Goal: Task Accomplishment & Management: Use online tool/utility

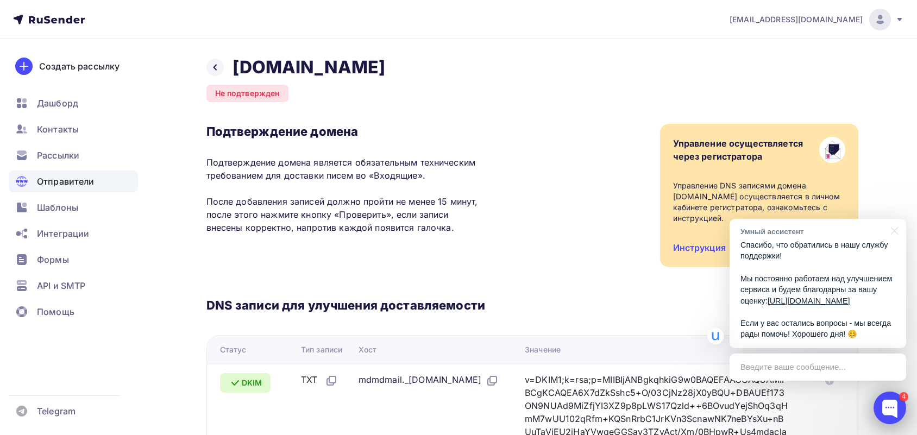
scroll to position [329, 0]
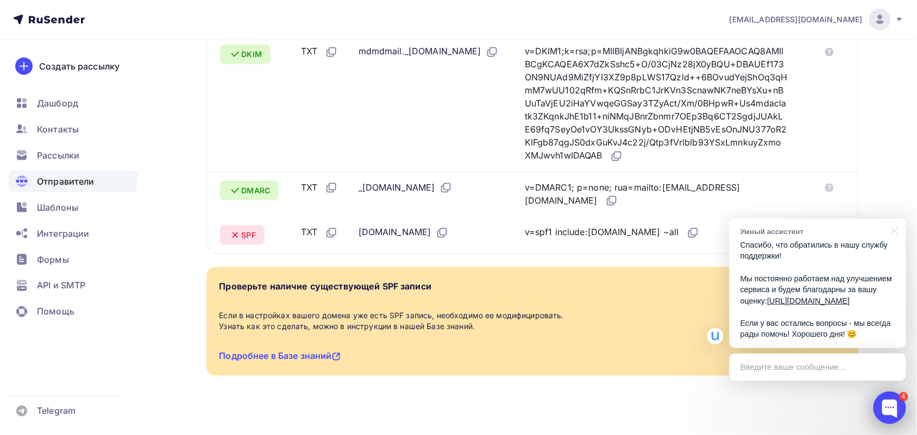
click at [895, 411] on div at bounding box center [889, 408] width 33 height 33
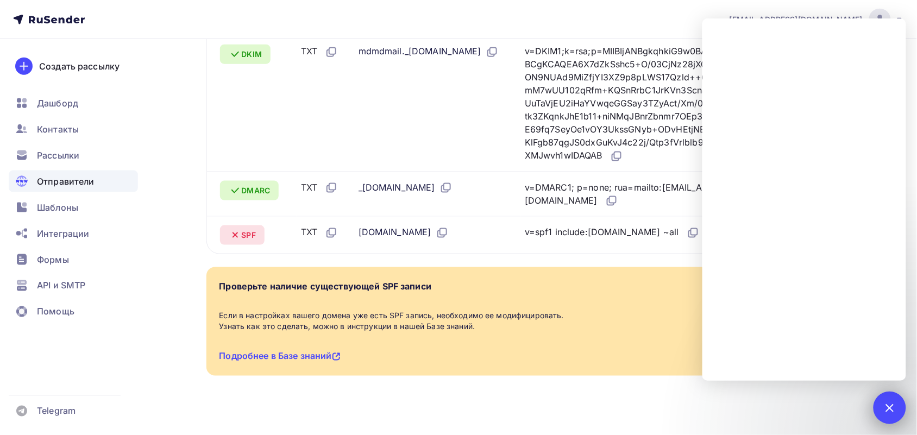
click at [881, 403] on div "4" at bounding box center [889, 408] width 33 height 33
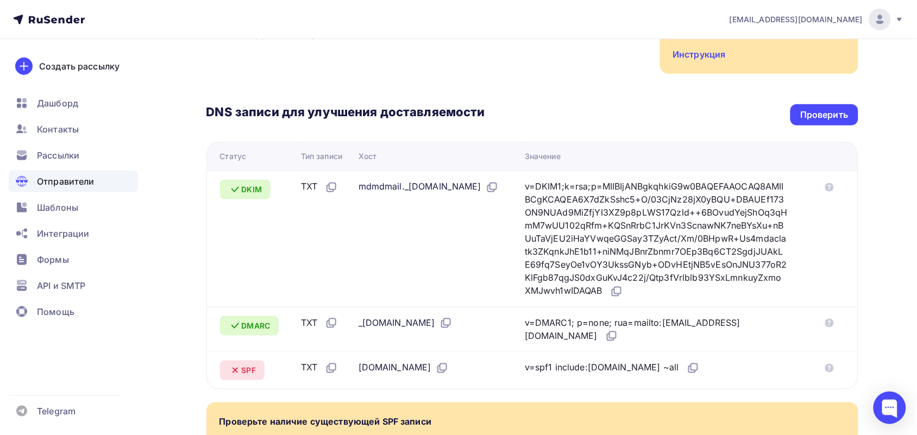
scroll to position [193, 0]
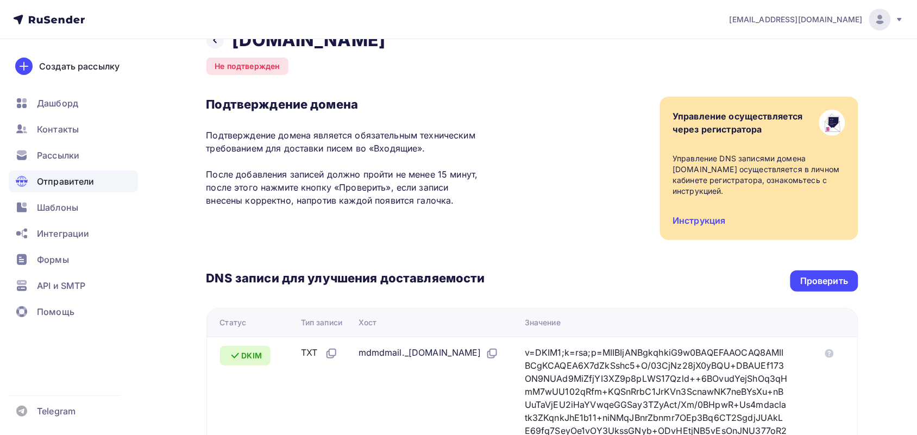
scroll to position [329, 0]
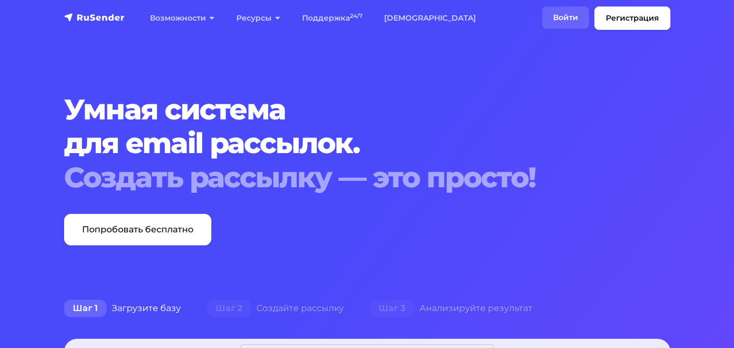
click at [579, 19] on link "Войти" at bounding box center [565, 18] width 47 height 22
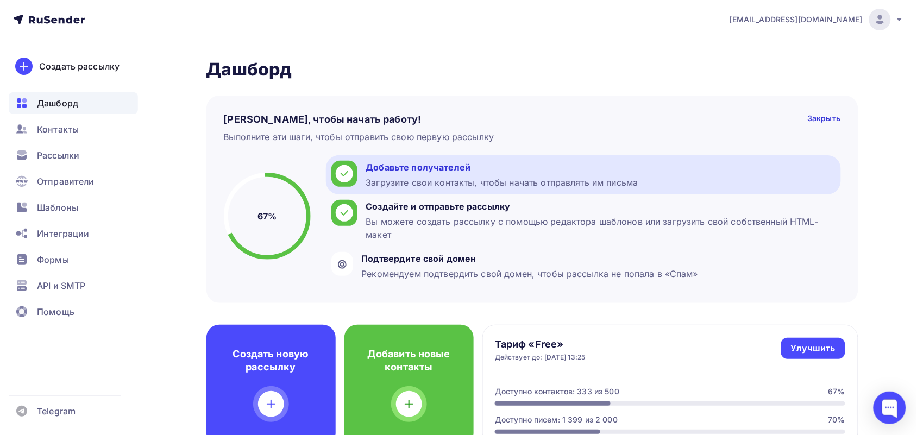
scroll to position [68, 0]
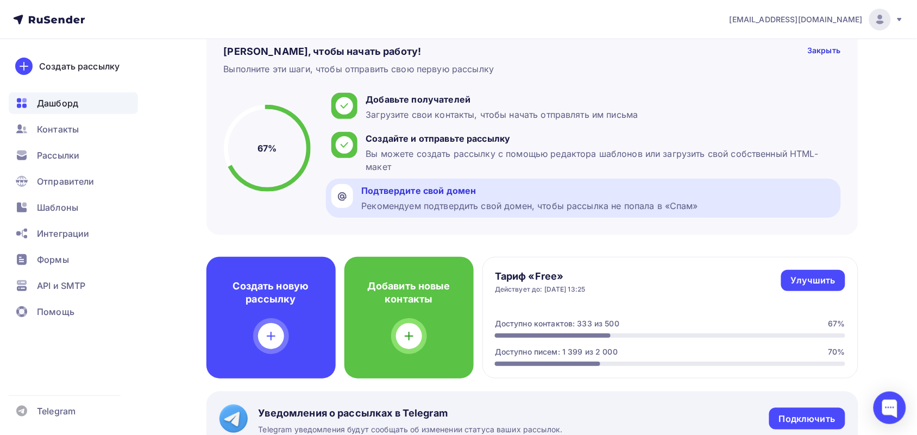
click at [452, 187] on div "Подтвердите свой домен" at bounding box center [530, 190] width 337 height 13
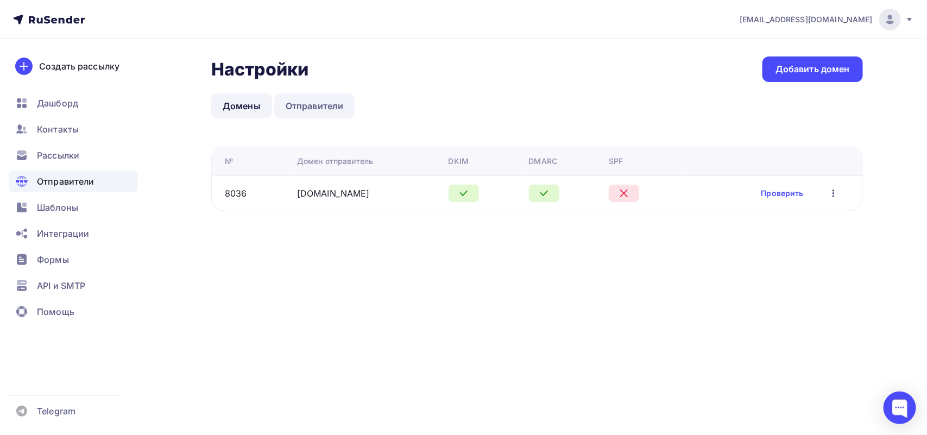
click at [323, 110] on link "Отправители" at bounding box center [314, 105] width 81 height 25
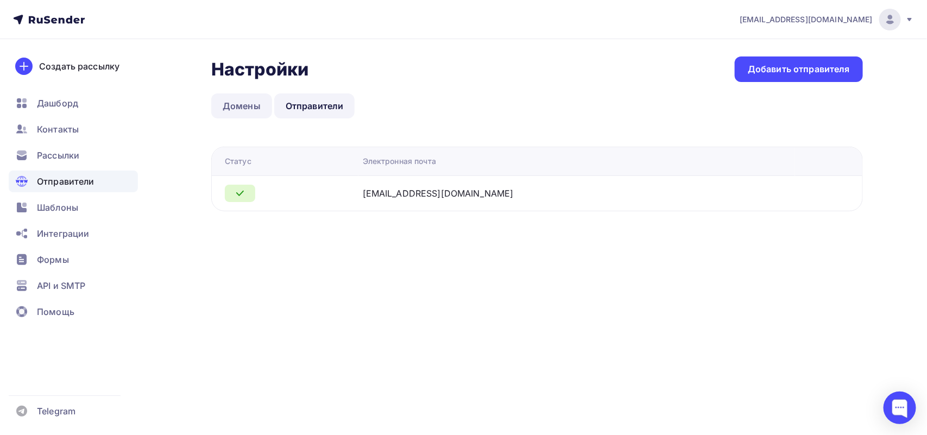
click at [253, 107] on link "Домены" at bounding box center [241, 105] width 61 height 25
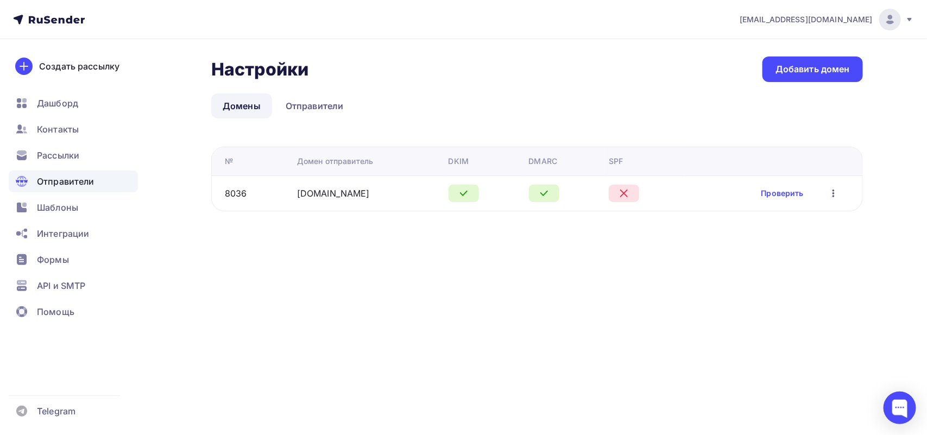
click at [758, 198] on div "Проверить Редактировать Удалить" at bounding box center [769, 193] width 160 height 14
click at [774, 190] on link "Проверить" at bounding box center [783, 193] width 42 height 11
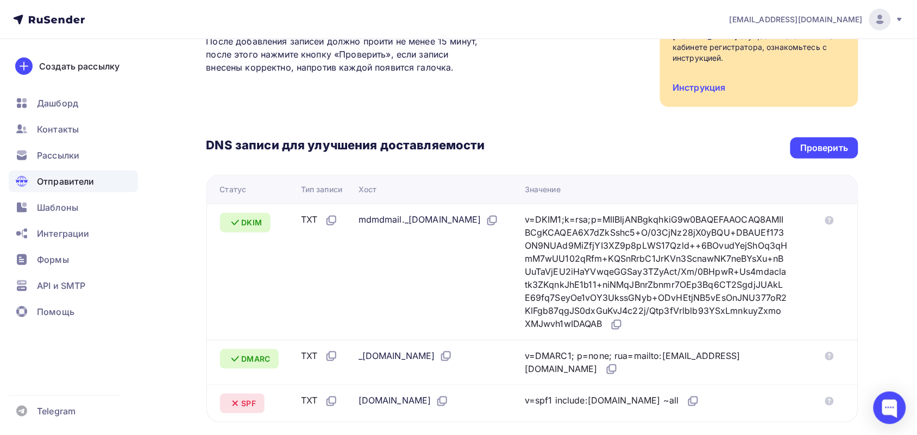
scroll to position [68, 0]
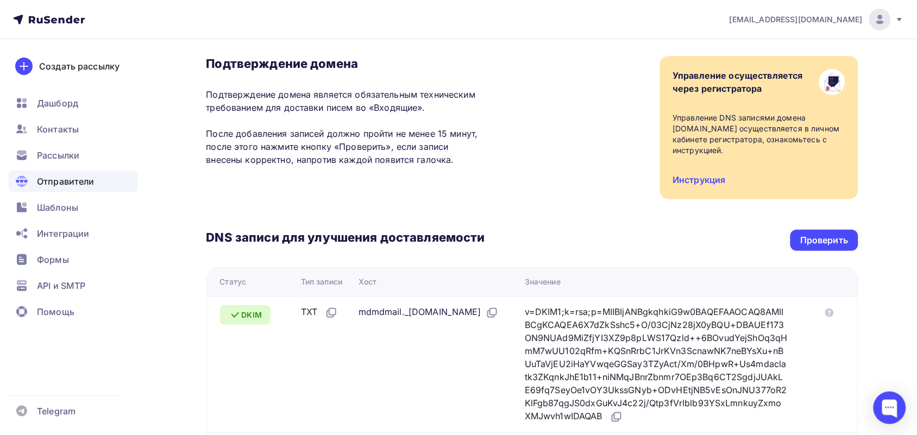
click at [46, 178] on span "Отправители" at bounding box center [66, 181] width 58 height 13
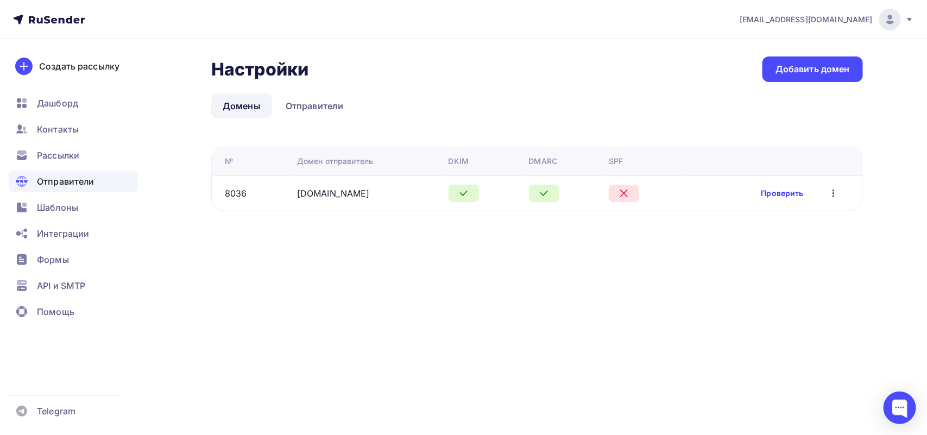
click at [770, 190] on link "Проверить" at bounding box center [783, 193] width 42 height 11
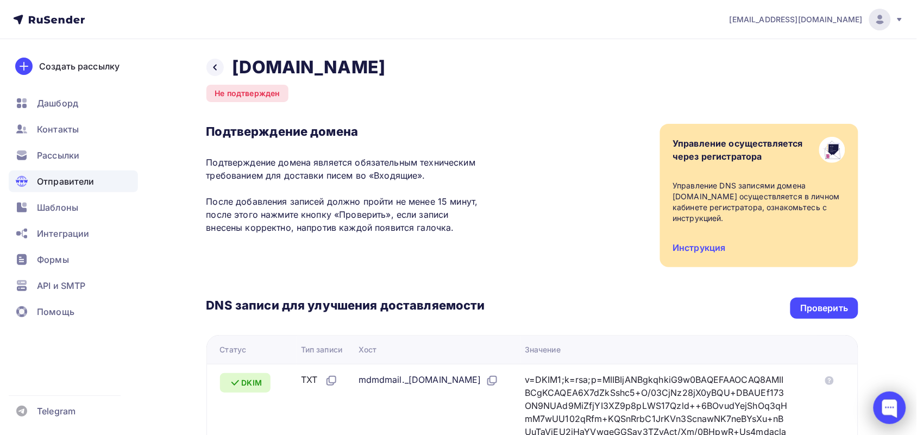
click at [895, 411] on div at bounding box center [889, 408] width 33 height 33
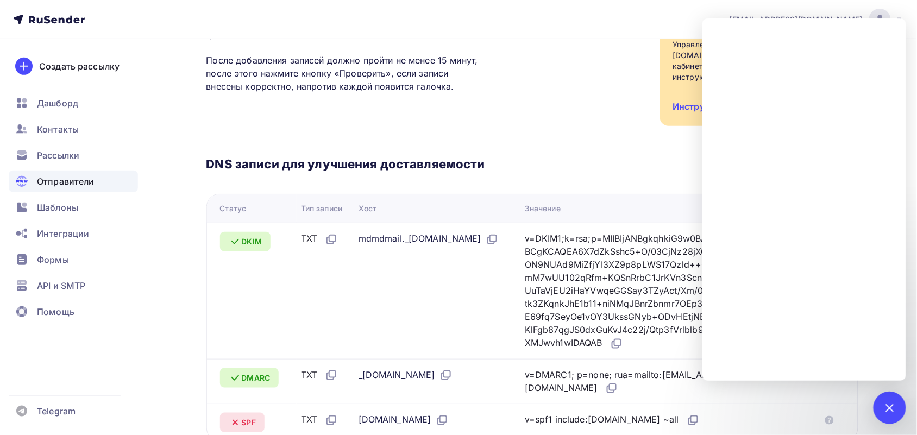
scroll to position [204, 0]
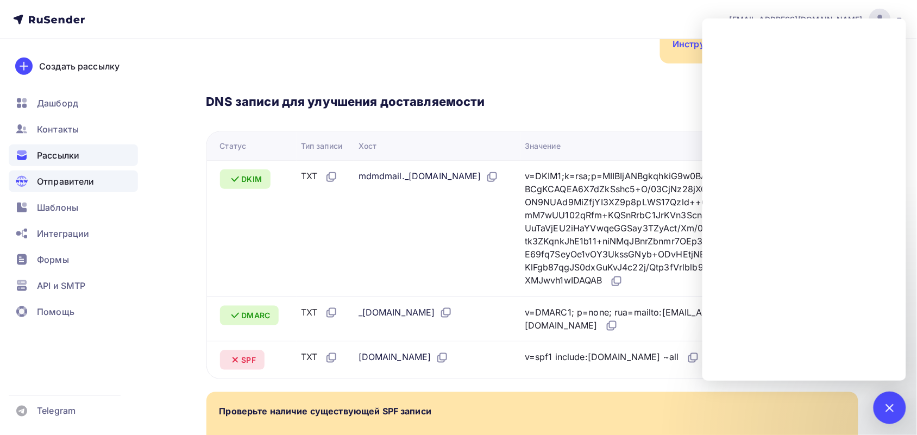
click at [81, 153] on div "Рассылки" at bounding box center [73, 155] width 129 height 22
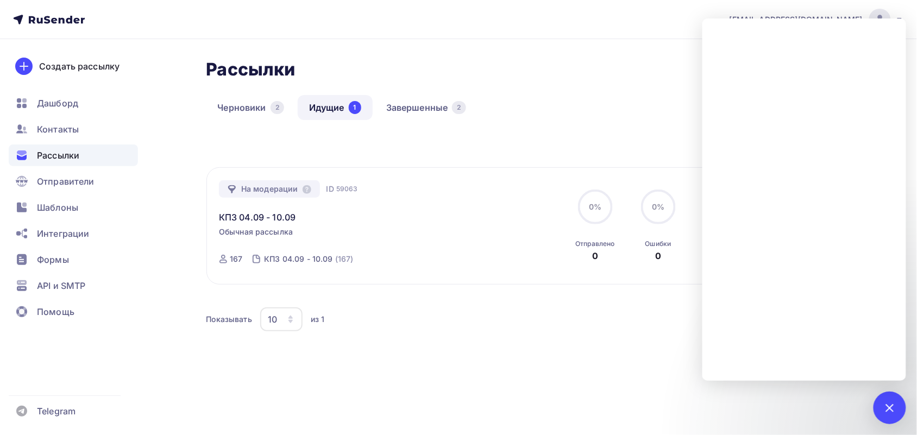
click at [509, 383] on div "Все Все папки Создать новую папку На модерации ID 59063 КПЗ 04.09 - 10.09 Обычн…" at bounding box center [532, 267] width 652 height 261
click at [387, 207] on div "КПЗ 04.09 - 10.09" at bounding box center [343, 211] width 248 height 26
click at [897, 413] on div at bounding box center [889, 408] width 33 height 33
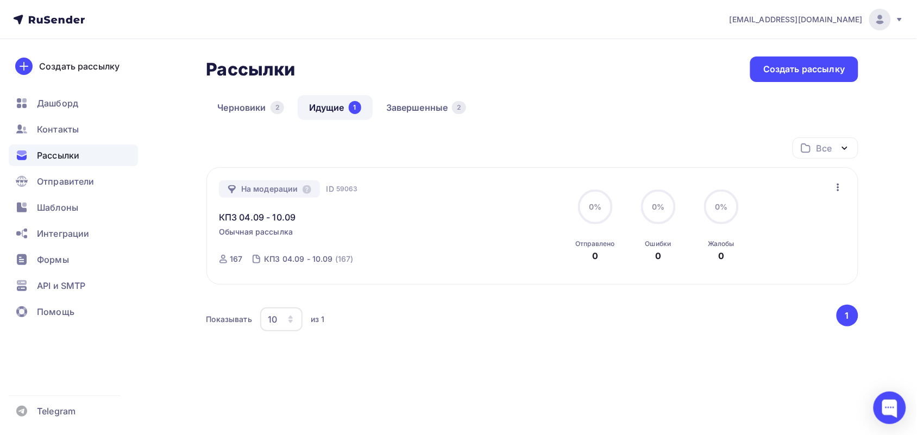
click at [835, 187] on icon "button" at bounding box center [838, 187] width 13 height 13
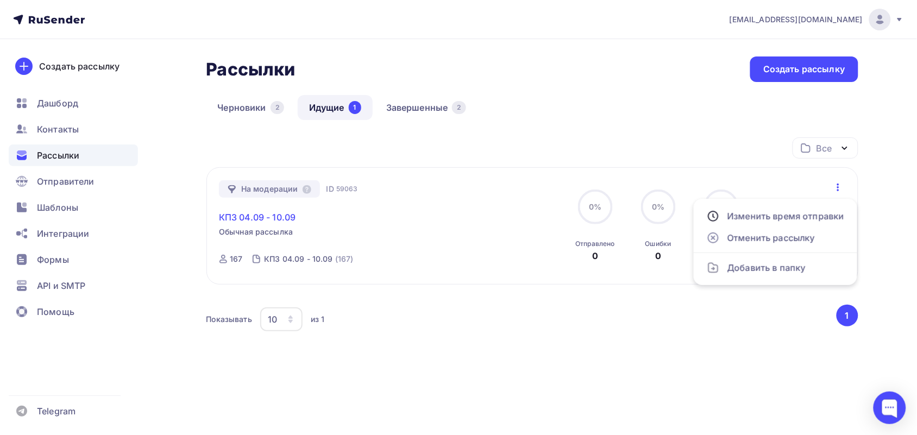
click at [248, 216] on link "КПЗ 04.09 - 10.09" at bounding box center [257, 217] width 77 height 13
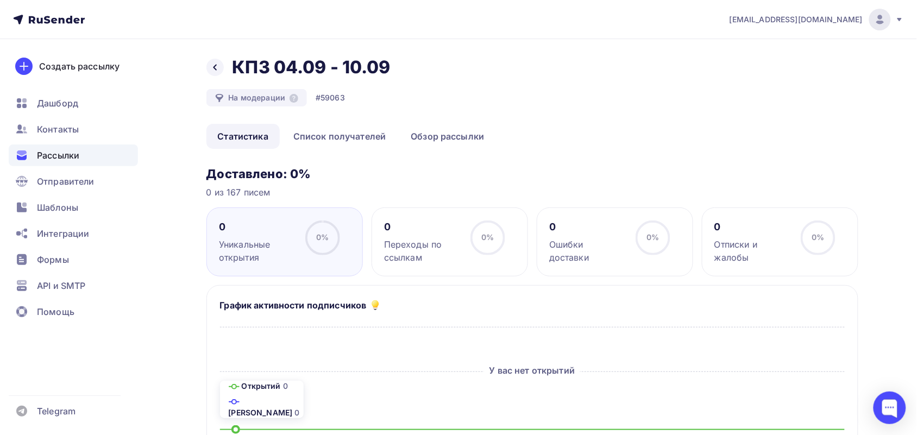
click at [223, 69] on div "Назад КПЗ 04.09 - 10.09 КПЗ 04.09 - 10.09" at bounding box center [302, 67] width 192 height 22
click at [212, 67] on icon at bounding box center [215, 67] width 9 height 9
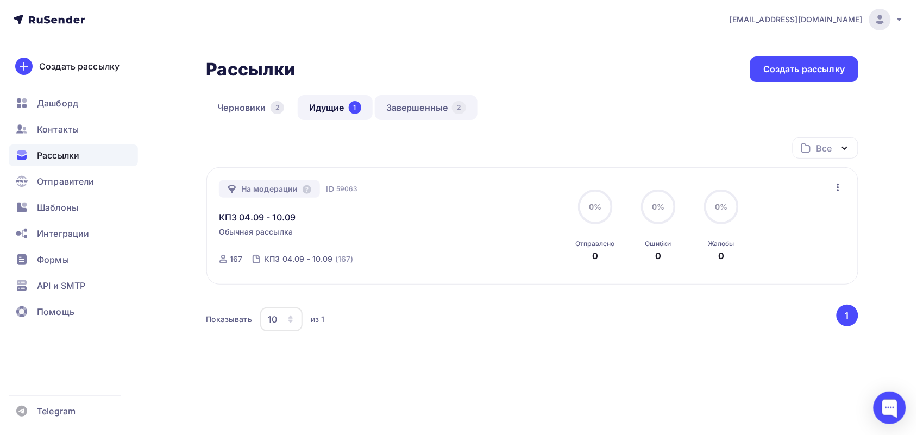
click at [412, 95] on link "Завершенные 2" at bounding box center [426, 107] width 103 height 25
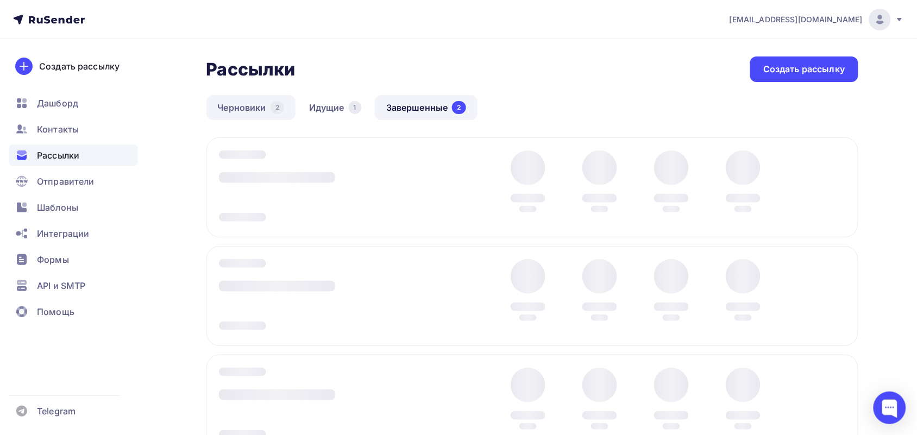
click at [261, 113] on link "Черновики 2" at bounding box center [250, 107] width 89 height 25
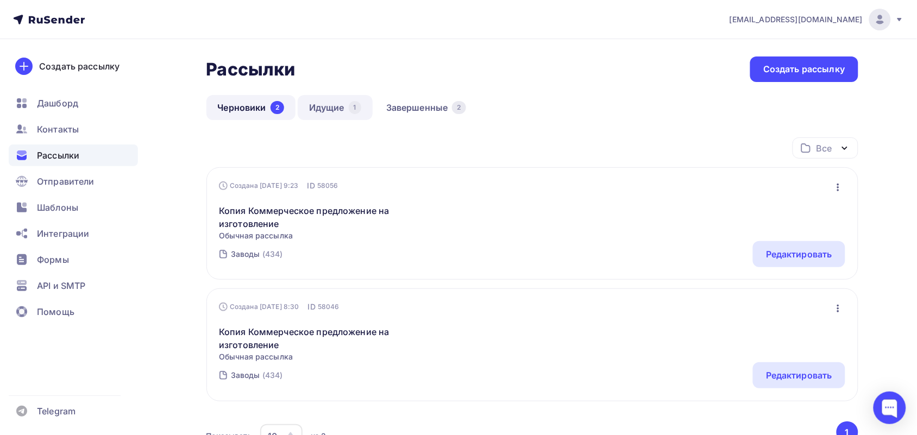
click at [324, 101] on link "Идущие 1" at bounding box center [335, 107] width 75 height 25
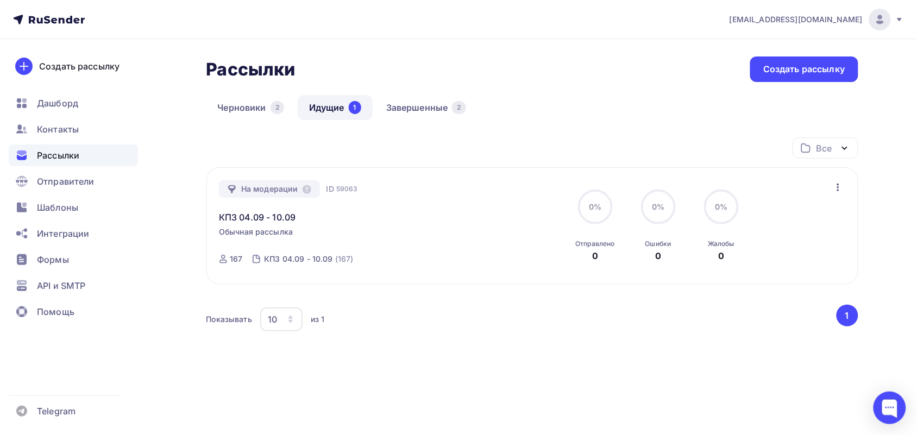
drag, startPoint x: 850, startPoint y: 183, endPoint x: 844, endPoint y: 185, distance: 6.7
click at [844, 185] on div "На модерации ID 59063 КПЗ 04.09 - 10.09 Обычная рассылка Отправка ID 59063 167 …" at bounding box center [532, 225] width 652 height 117
click at [844, 185] on icon "button" at bounding box center [838, 187] width 13 height 13
click at [869, 180] on div "Рассылки Рассылки Создать рассылку Черновики 2 Идущие 1 Завершенные 2 Идущие 1 …" at bounding box center [459, 240] width 890 height 403
click at [832, 184] on icon "button" at bounding box center [838, 187] width 13 height 13
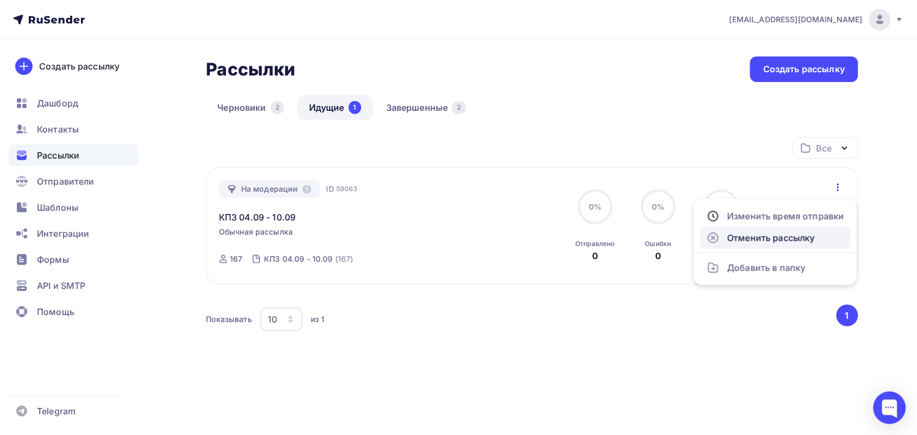
click at [819, 234] on div "Отменить рассылку" at bounding box center [775, 237] width 137 height 13
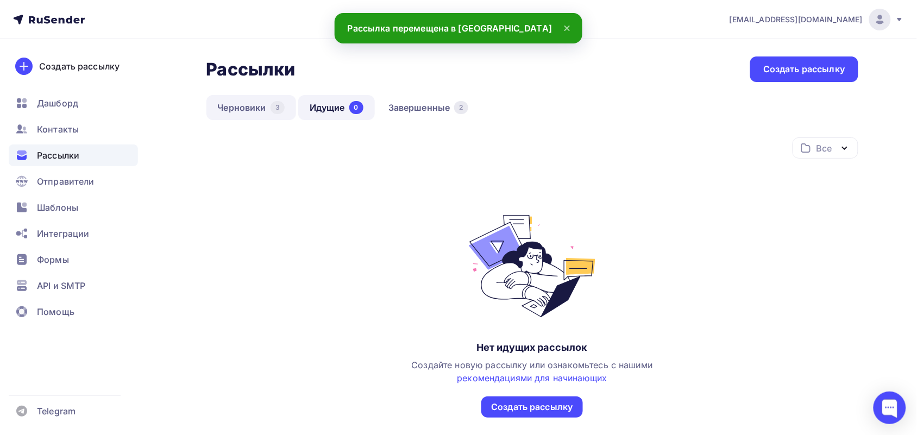
click at [245, 103] on link "Черновики 3" at bounding box center [251, 107] width 90 height 25
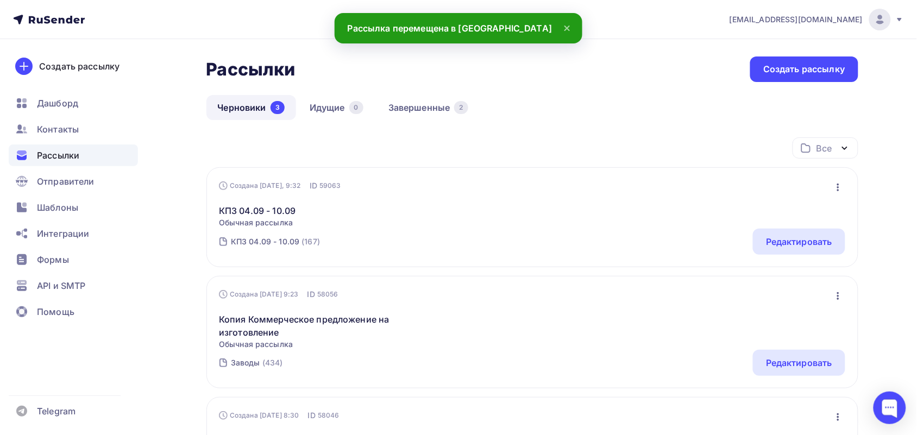
click at [837, 188] on icon "button" at bounding box center [838, 187] width 13 height 13
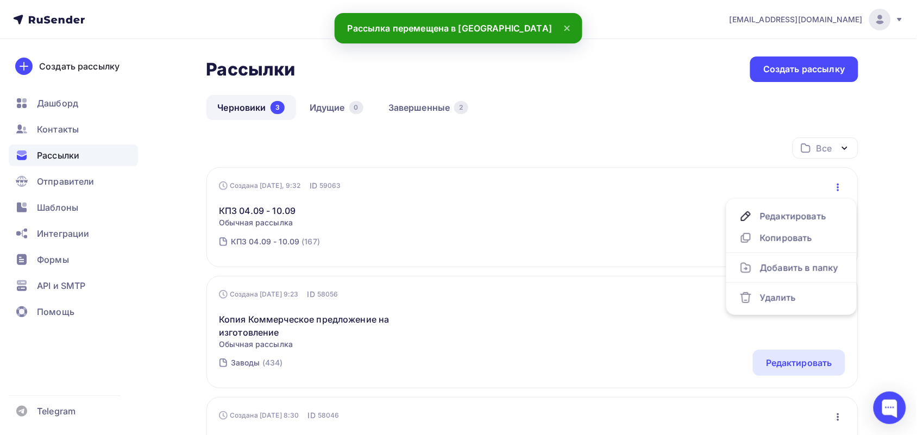
click at [594, 199] on div "КПЗ 04.09 - 10.09 Обычная рассылка Редактировать Копировать Добавить в папку Уд…" at bounding box center [532, 209] width 626 height 37
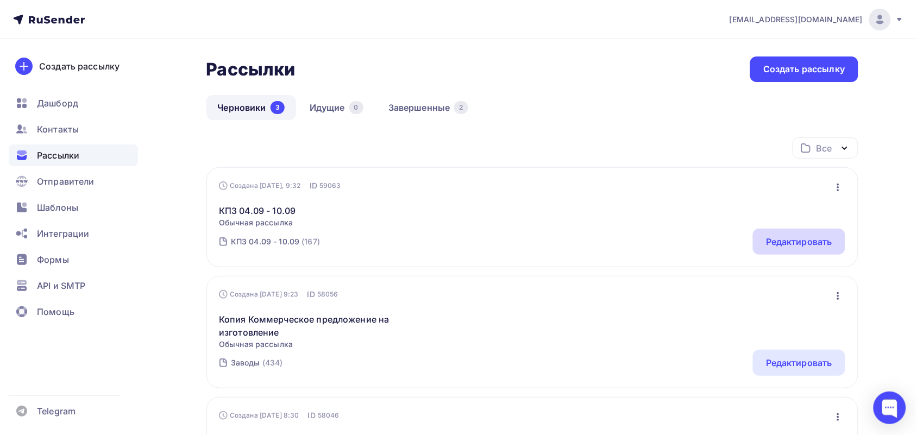
click at [810, 242] on div "Редактировать" at bounding box center [799, 241] width 66 height 13
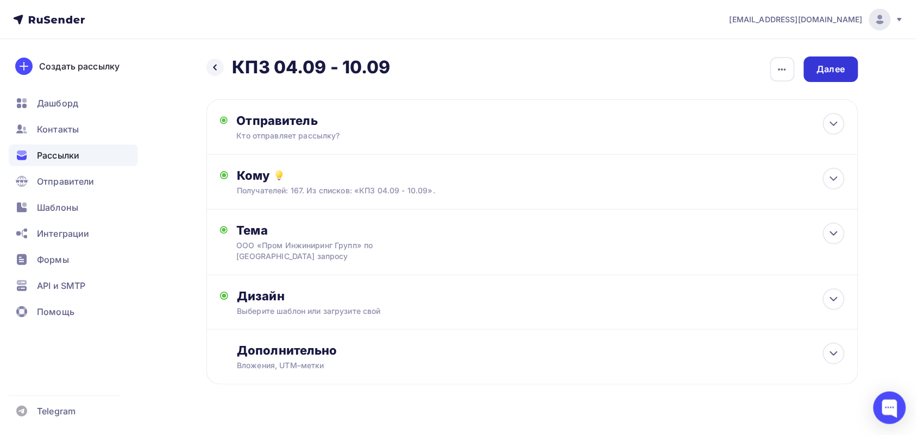
click at [843, 63] on div "Далее" at bounding box center [831, 69] width 28 height 12
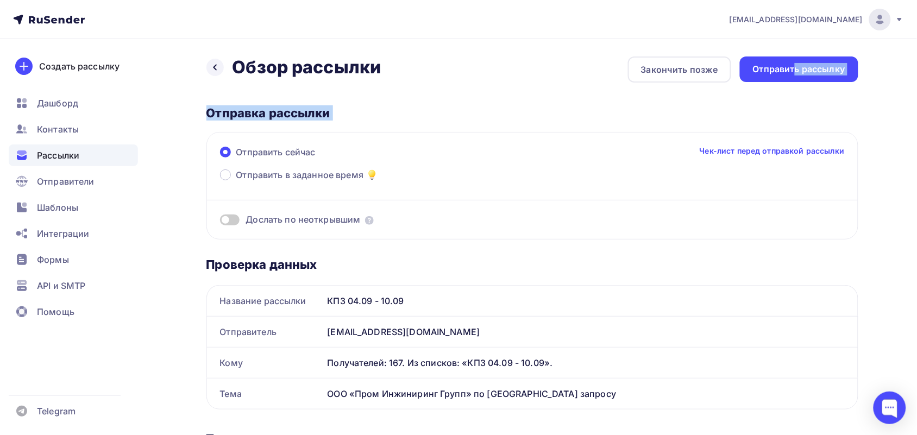
drag, startPoint x: 796, startPoint y: 71, endPoint x: 664, endPoint y: 142, distance: 150.2
click at [664, 142] on div "Назад Обзор рассылки Обзор рассылки Закончить позже Отправить рассылку Отправка…" at bounding box center [532, 436] width 652 height 760
click at [623, 126] on div "Отправка рассылки Отправить сейчас Чек-лист перед отправкой рассылки Отправить …" at bounding box center [532, 172] width 652 height 134
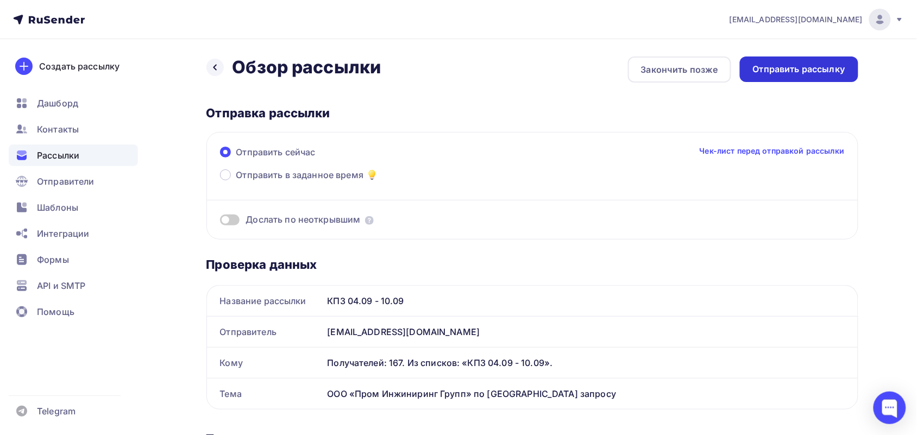
click at [828, 69] on div "Отправить рассылку" at bounding box center [799, 69] width 92 height 12
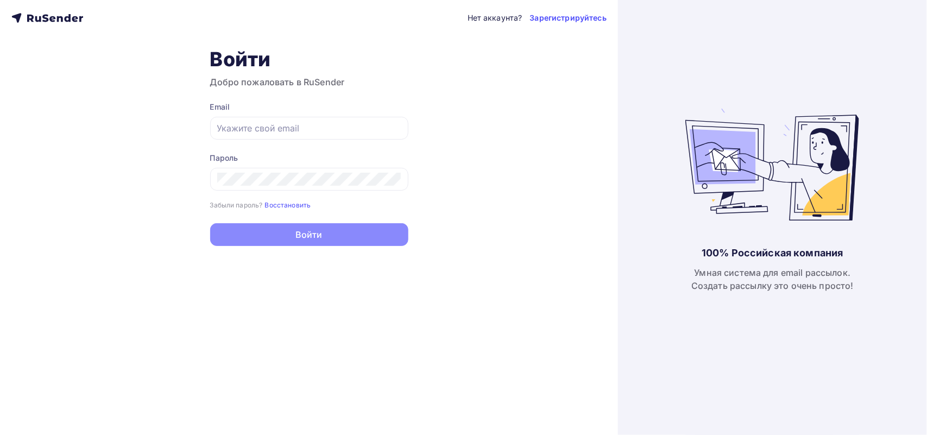
type input "[EMAIL_ADDRESS][DOMAIN_NAME]"
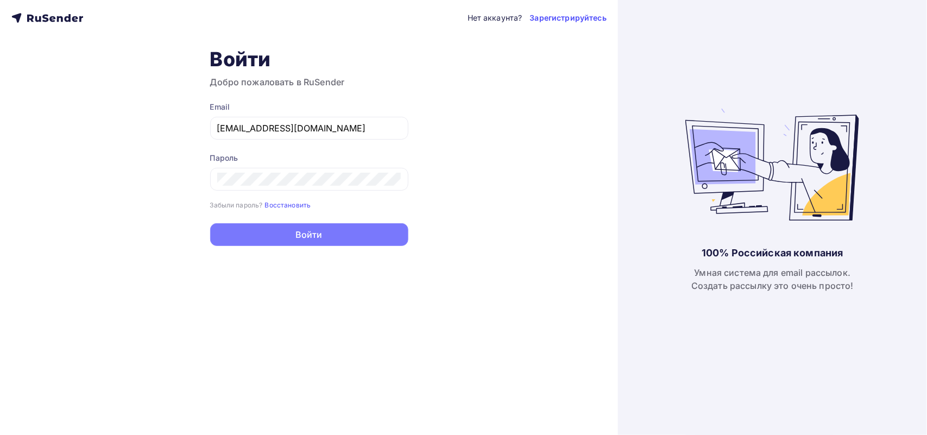
click at [289, 228] on button "Войти" at bounding box center [309, 234] width 198 height 23
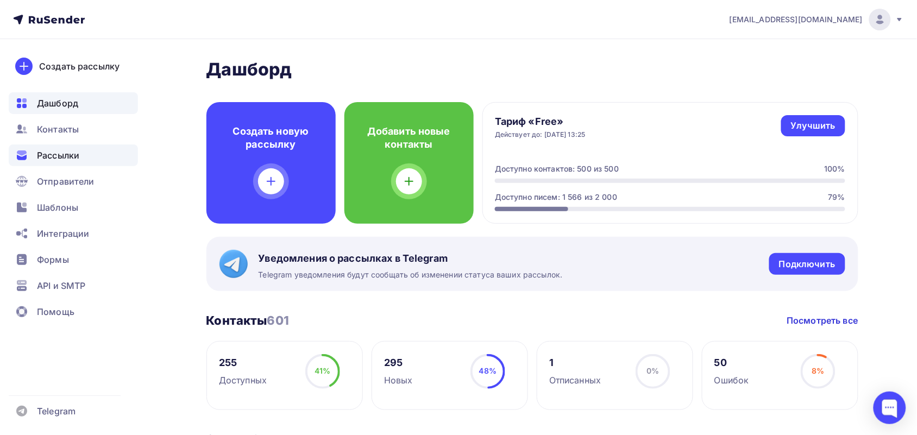
click at [61, 155] on span "Рассылки" at bounding box center [58, 155] width 42 height 13
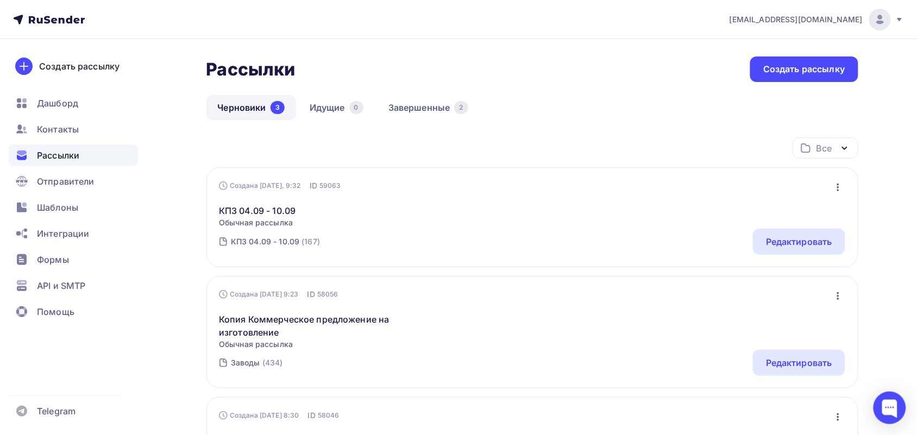
click at [346, 93] on div "Рассылки Рассылки Создать рассылку Черновики 3 Идущие 0 Завершенные 2 Черновики…" at bounding box center [532, 326] width 652 height 541
click at [343, 99] on link "Идущие 0" at bounding box center [336, 107] width 77 height 25
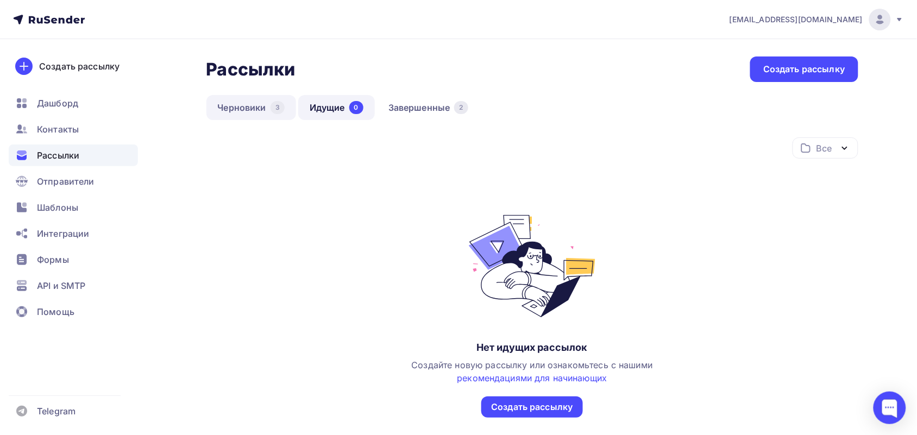
click at [261, 101] on link "Черновики 3" at bounding box center [251, 107] width 90 height 25
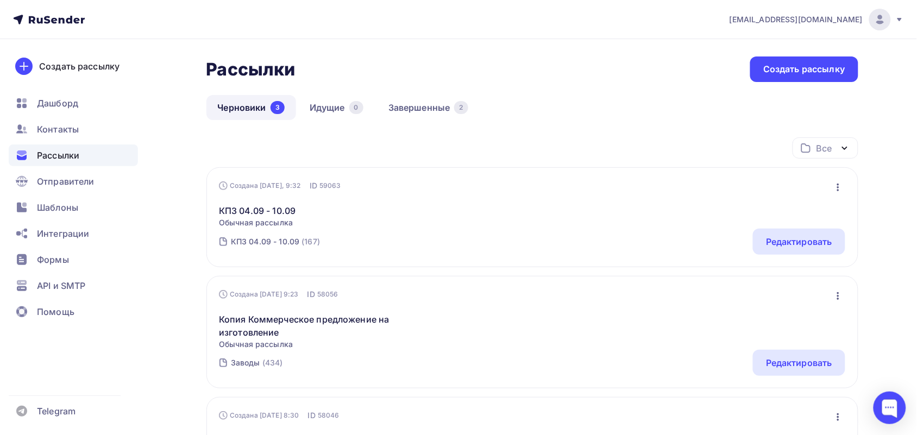
click at [835, 189] on icon "button" at bounding box center [838, 187] width 13 height 13
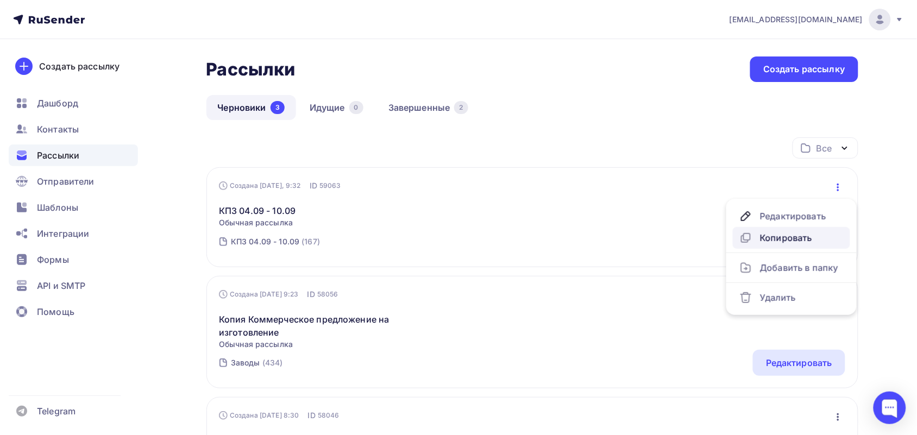
click at [810, 232] on div "Копировать" at bounding box center [791, 237] width 104 height 13
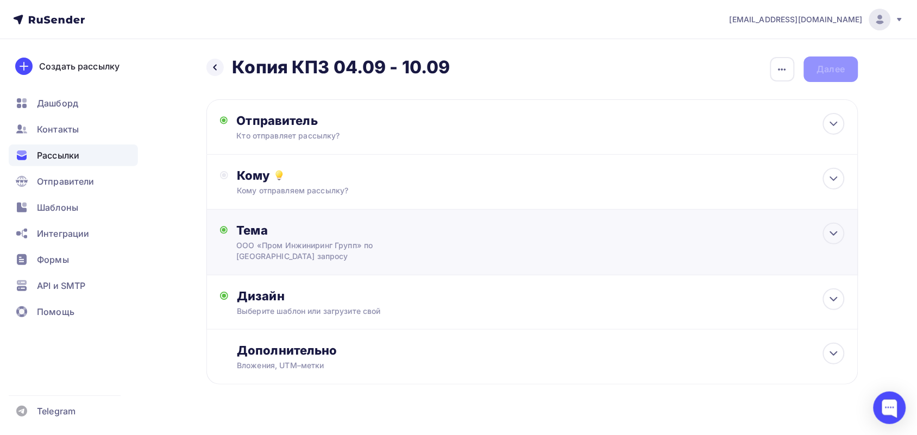
scroll to position [20, 0]
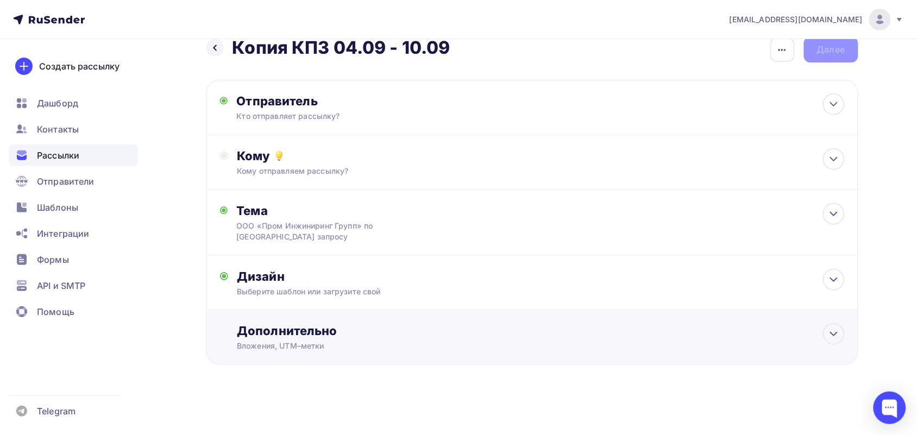
click at [523, 338] on div "Дополнительно" at bounding box center [540, 330] width 607 height 15
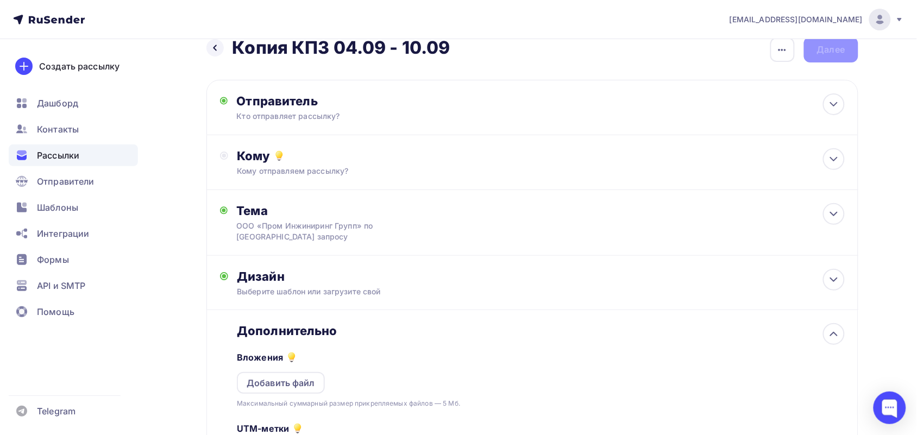
scroll to position [0, 0]
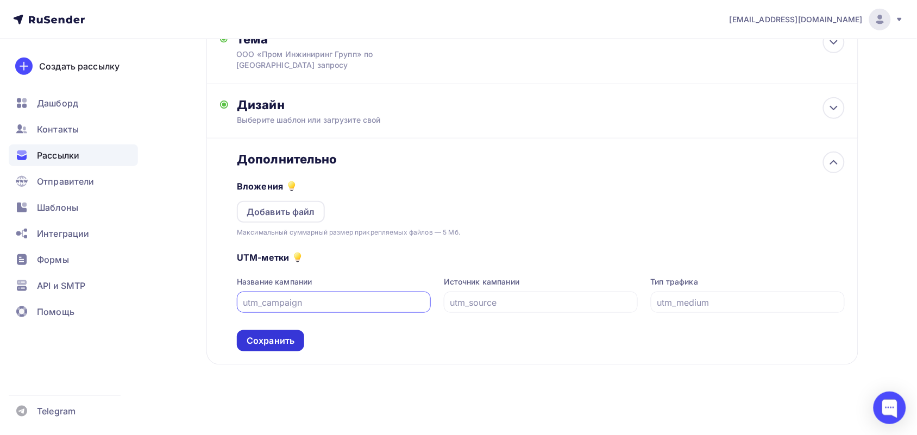
click at [254, 337] on div "Сохранить" at bounding box center [271, 341] width 48 height 12
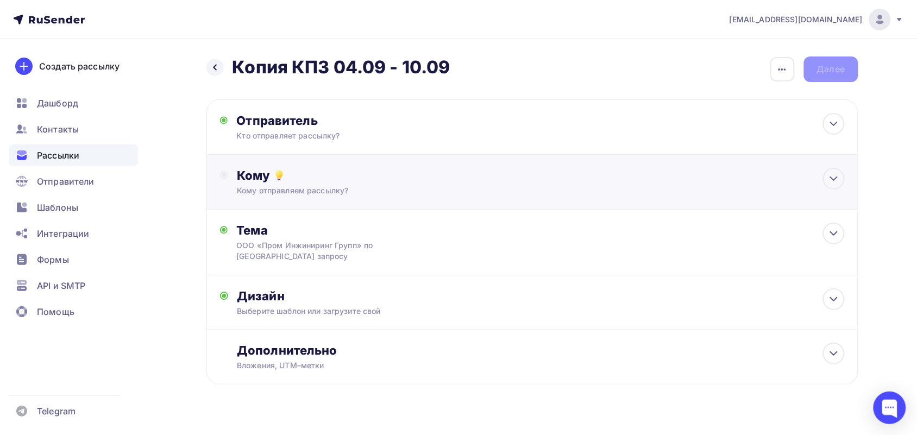
click at [622, 198] on div "Кому Кому отправляем рассылку? Списки получателей Выберите список Все списки id…" at bounding box center [532, 182] width 652 height 55
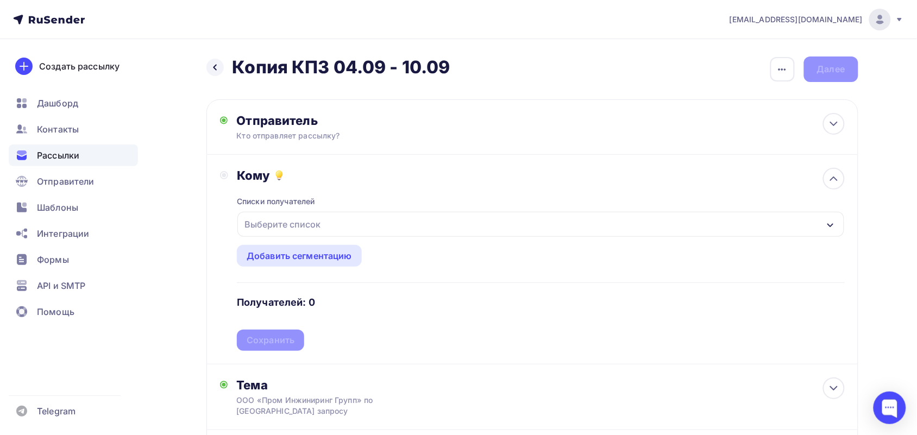
click at [331, 232] on div "Выберите список" at bounding box center [540, 224] width 606 height 25
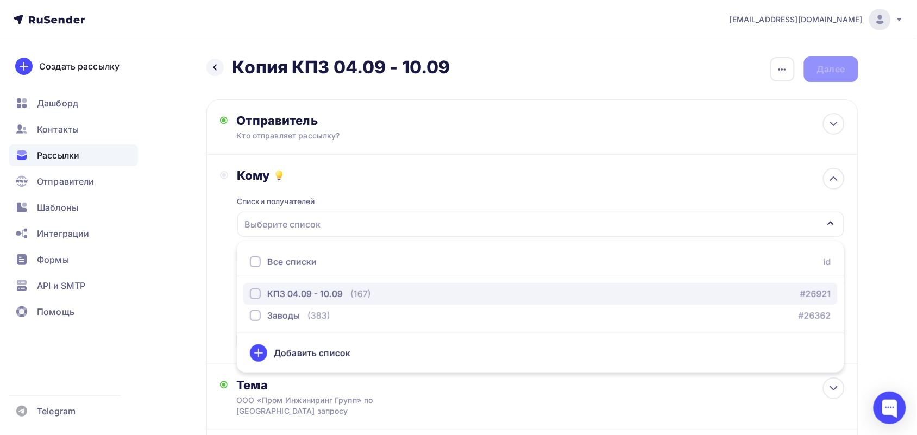
click at [322, 298] on div "КПЗ 04.09 - 10.09" at bounding box center [304, 293] width 75 height 13
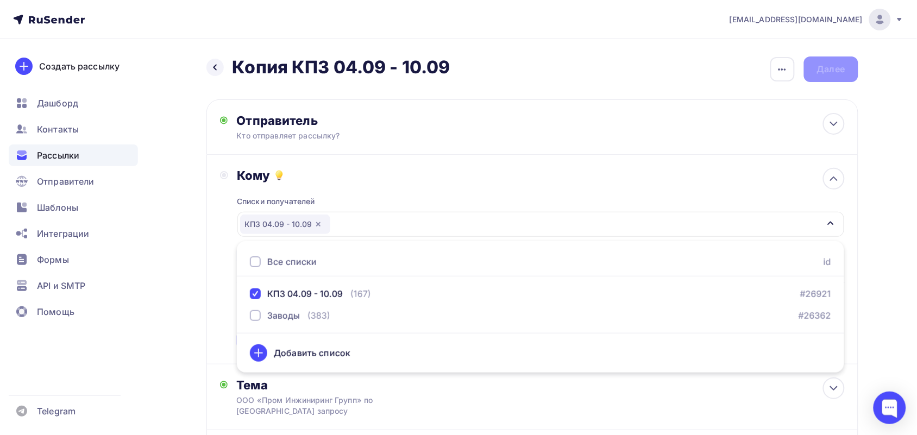
click at [421, 177] on div "Кому" at bounding box center [540, 175] width 607 height 15
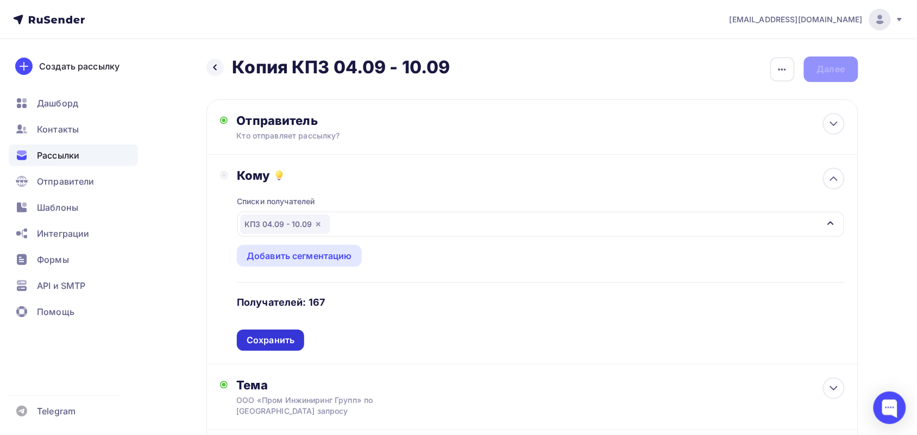
click at [267, 344] on div "Сохранить" at bounding box center [271, 340] width 48 height 12
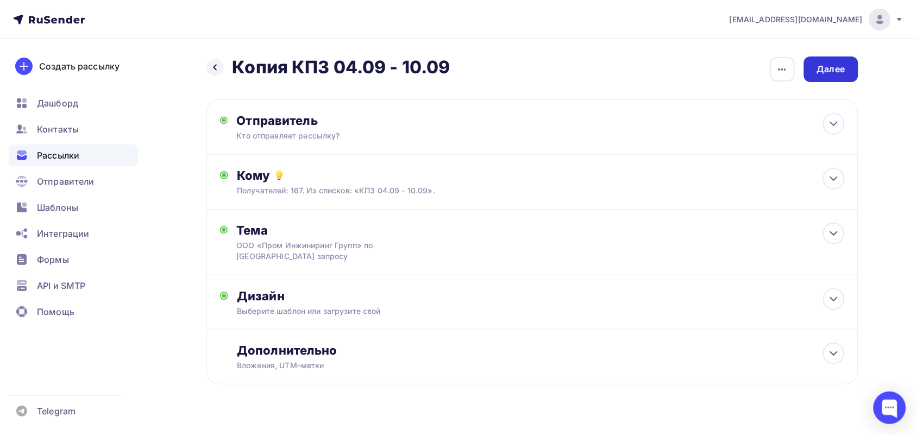
click at [834, 77] on div "Далее" at bounding box center [831, 69] width 54 height 26
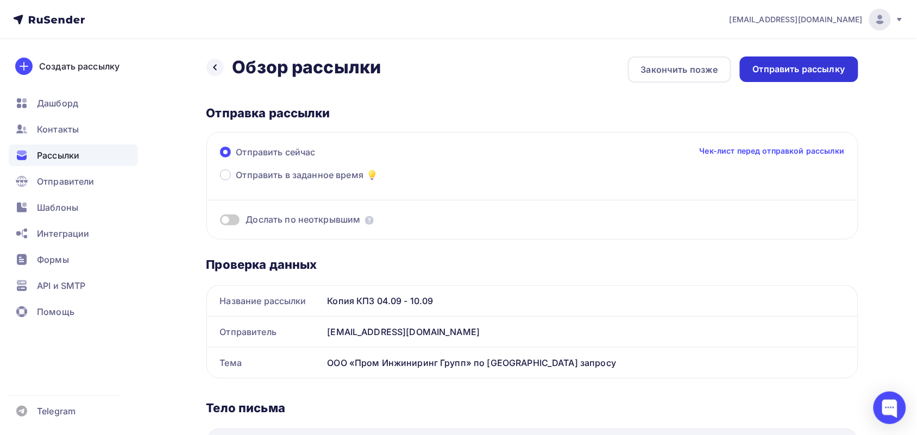
click at [781, 74] on div "Отправить рассылку" at bounding box center [799, 69] width 92 height 12
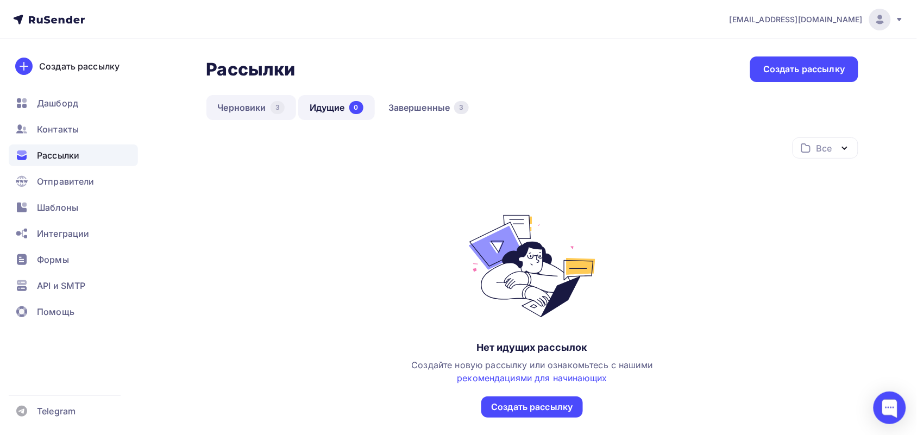
click at [259, 107] on link "Черновики 3" at bounding box center [251, 107] width 90 height 25
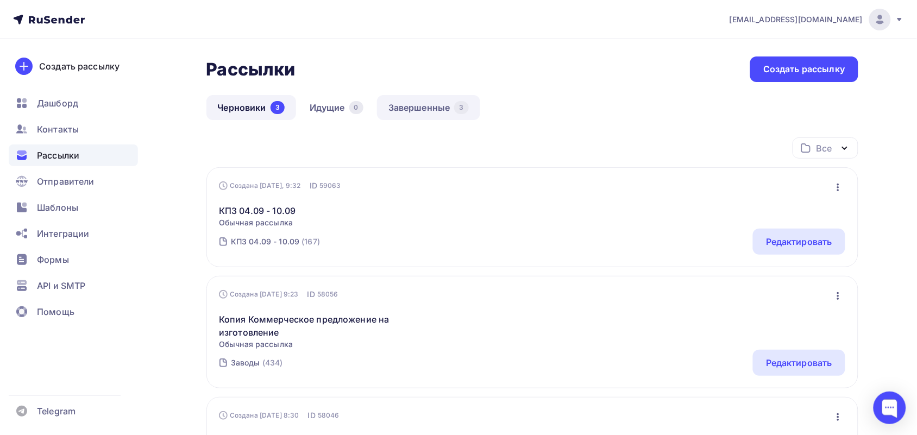
click at [419, 109] on link "Завершенные 3" at bounding box center [428, 107] width 103 height 25
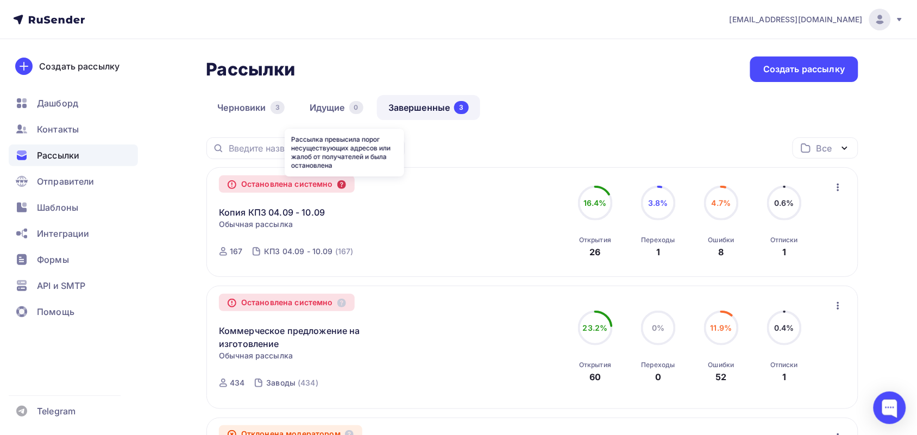
click at [346, 186] on icon at bounding box center [341, 184] width 9 height 9
click at [842, 183] on icon "button" at bounding box center [838, 187] width 13 height 13
click at [310, 206] on link "Копия КПЗ 04.09 - 10.09" at bounding box center [272, 212] width 106 height 13
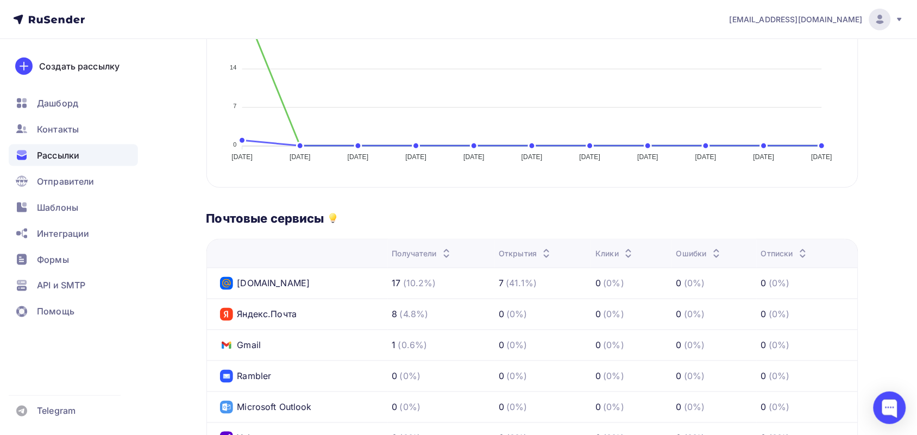
scroll to position [68, 0]
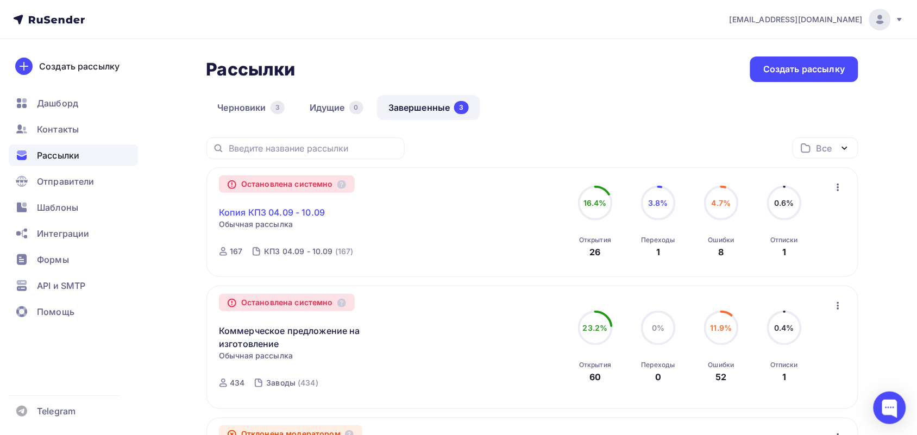
click at [254, 208] on link "Копия КПЗ 04.09 - 10.09" at bounding box center [272, 212] width 106 height 13
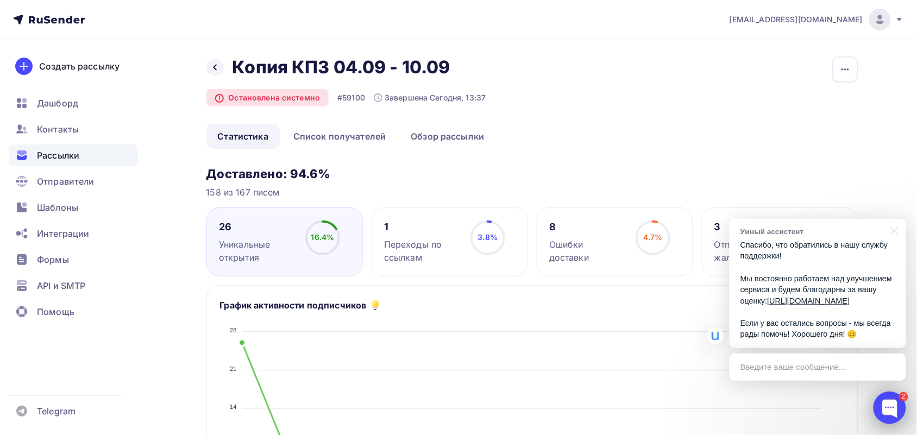
click at [884, 402] on div at bounding box center [889, 408] width 33 height 33
